Goal: Find specific page/section

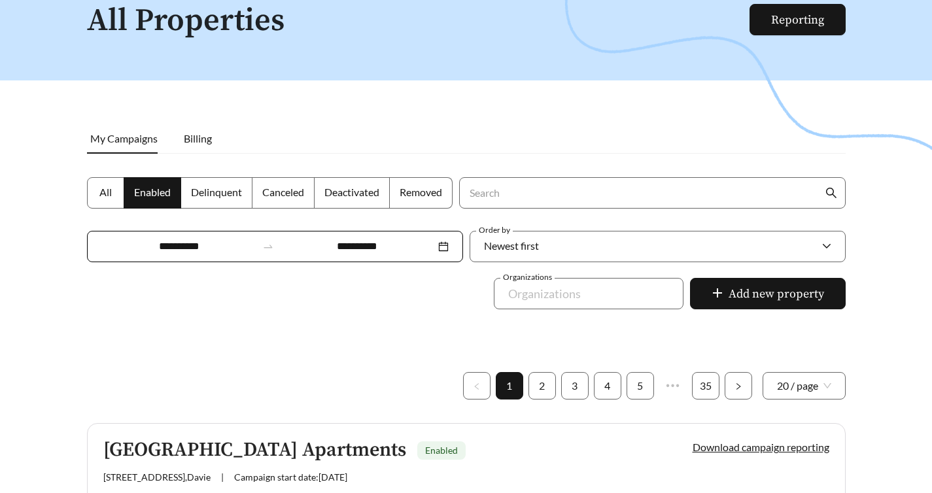
scroll to position [46, 0]
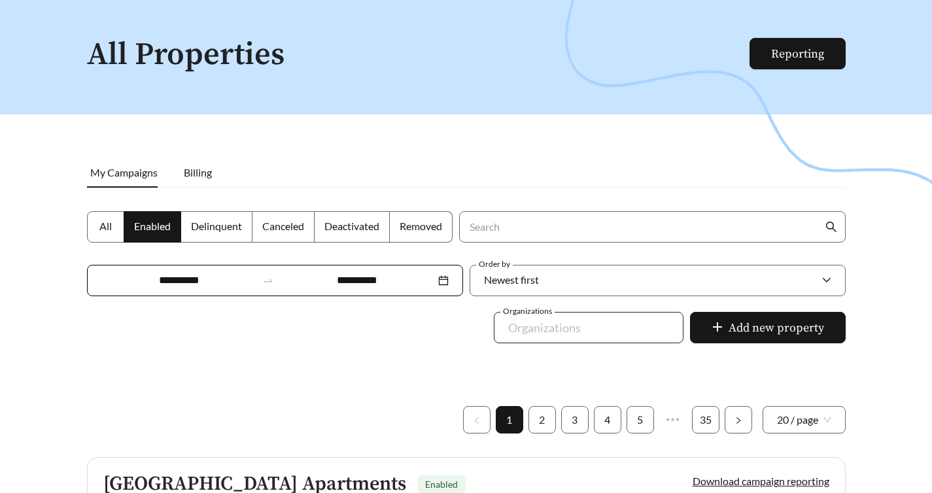
click at [624, 317] on div at bounding box center [580, 327] width 160 height 21
click at [425, 291] on div at bounding box center [466, 242] width 932 height 493
click at [110, 218] on label "All" at bounding box center [105, 226] width 37 height 31
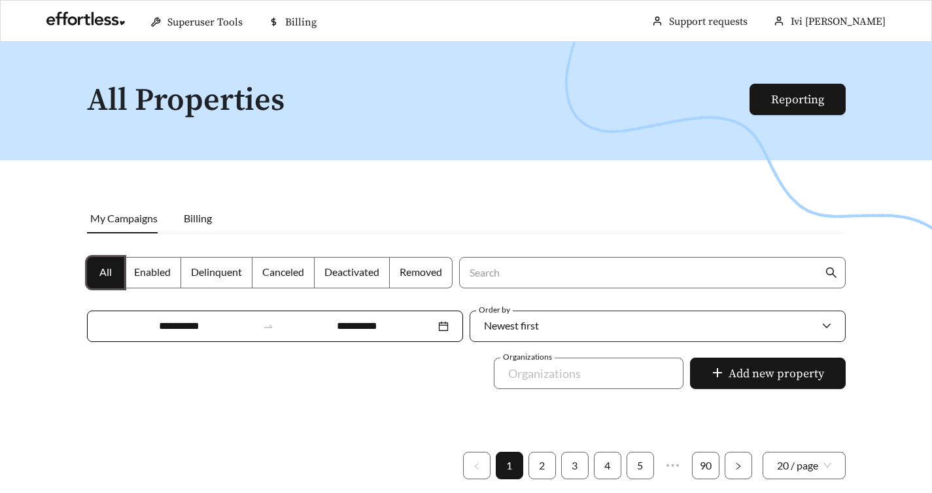
scroll to position [311, 0]
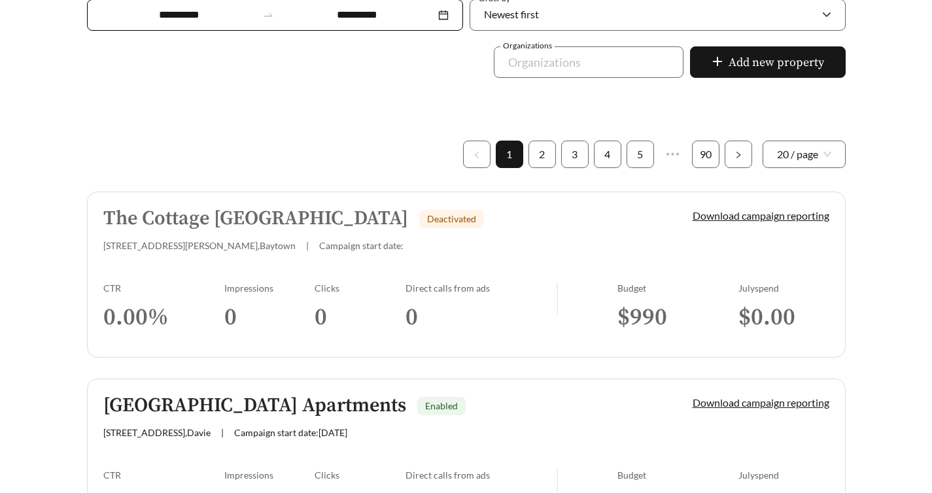
click at [324, 240] on div "[STREET_ADDRESS][PERSON_NAME] | Campaign start date:" at bounding box center [375, 245] width 545 height 11
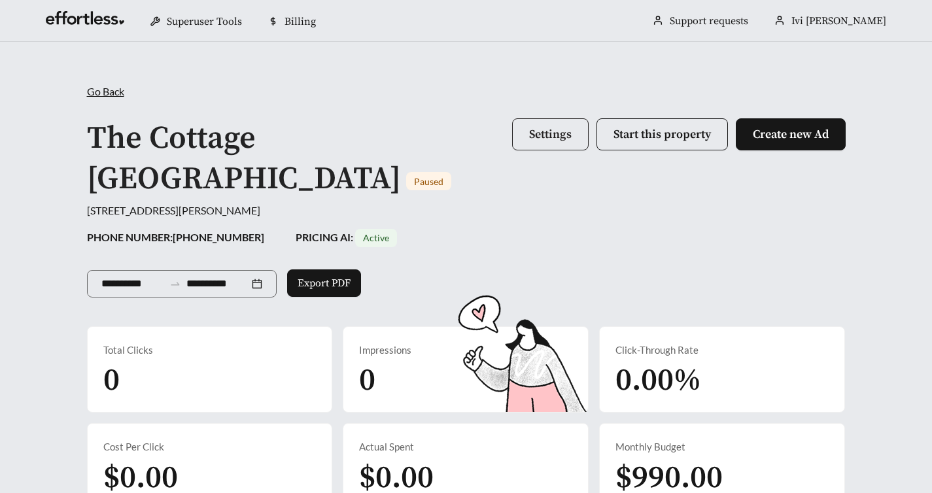
click at [538, 128] on span "Settings" at bounding box center [550, 134] width 43 height 15
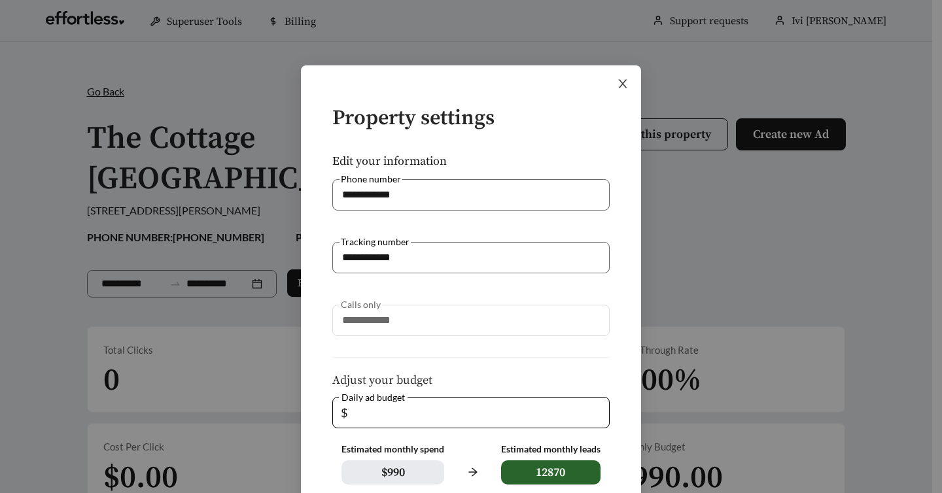
click at [622, 82] on icon "close" at bounding box center [623, 84] width 12 height 12
